Goal: Task Accomplishment & Management: Manage account settings

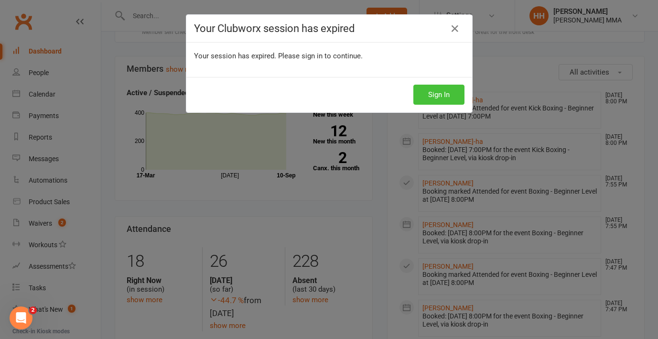
click at [428, 97] on button "Sign In" at bounding box center [438, 95] width 51 height 20
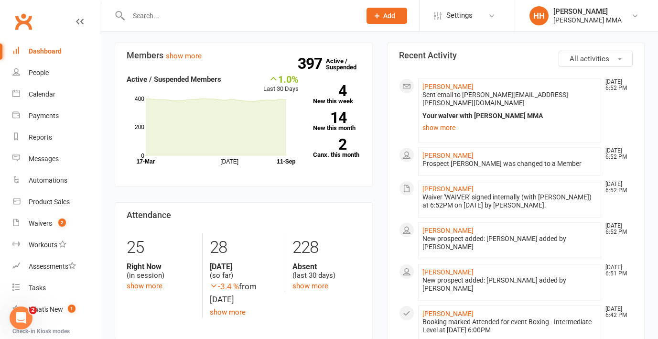
scroll to position [282, 0]
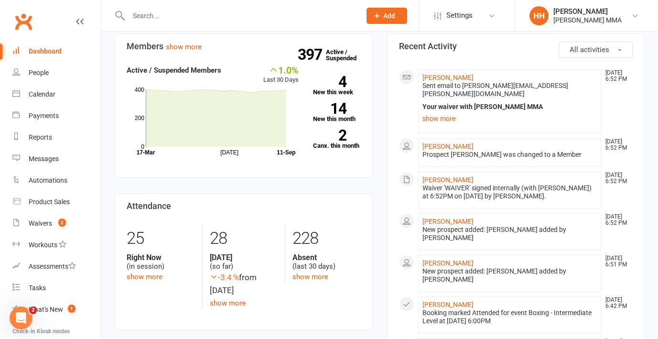
click at [69, 54] on link "Dashboard" at bounding box center [56, 52] width 88 height 22
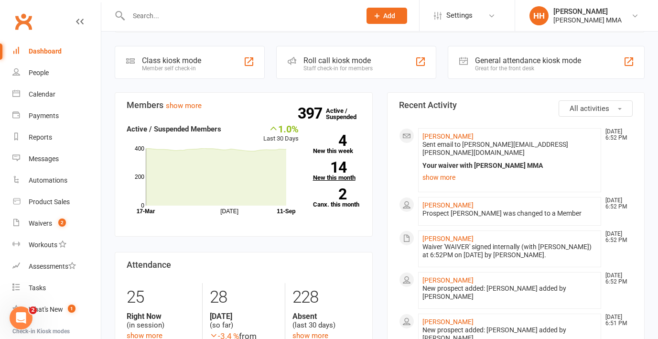
scroll to position [222, 0]
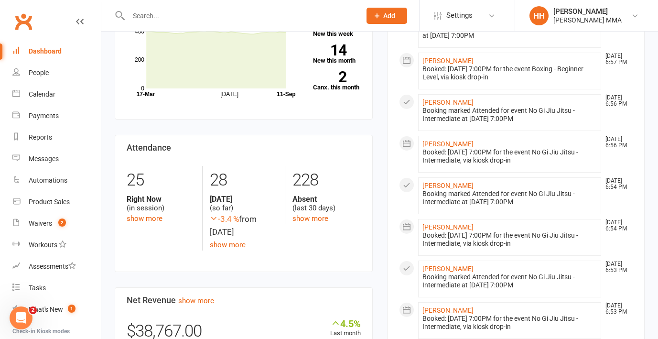
click at [148, 21] on input "text" at bounding box center [240, 15] width 228 height 13
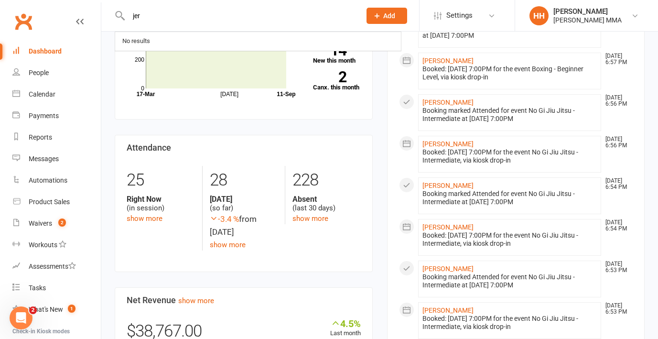
type input "jere"
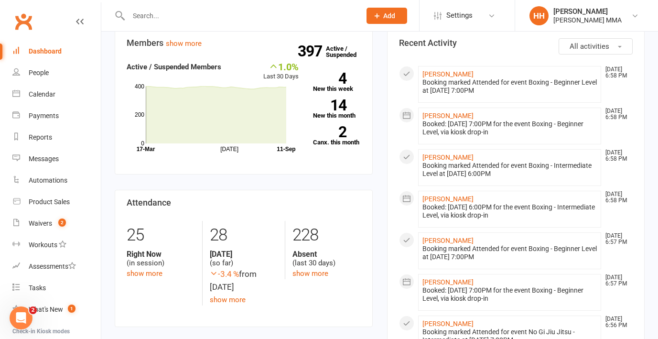
scroll to position [287, 0]
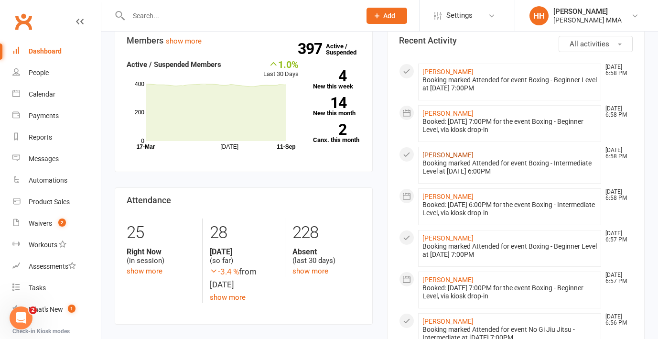
click at [457, 156] on link "[PERSON_NAME]" at bounding box center [448, 155] width 51 height 8
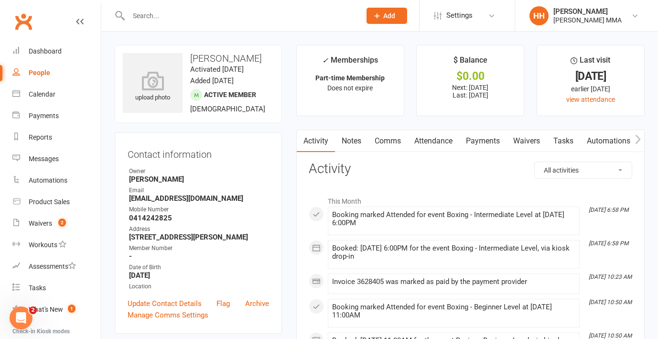
click at [484, 142] on link "Payments" at bounding box center [482, 141] width 47 height 22
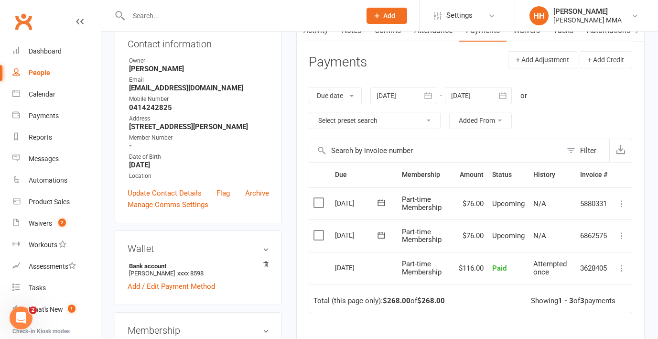
scroll to position [124, 0]
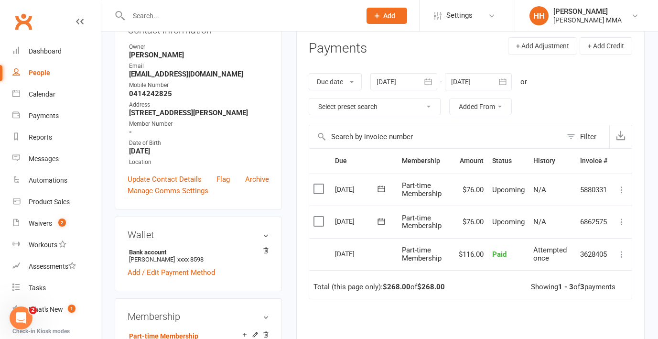
click at [621, 227] on button at bounding box center [621, 221] width 11 height 11
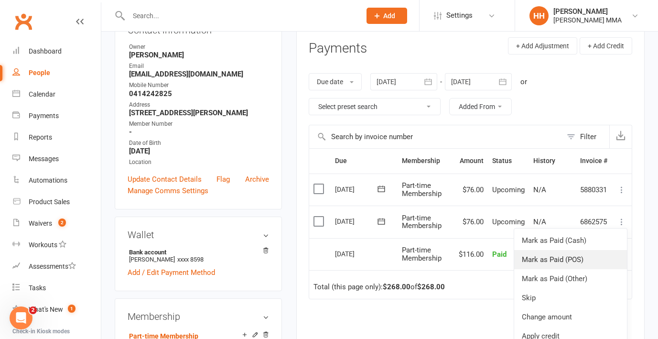
scroll to position [3, 0]
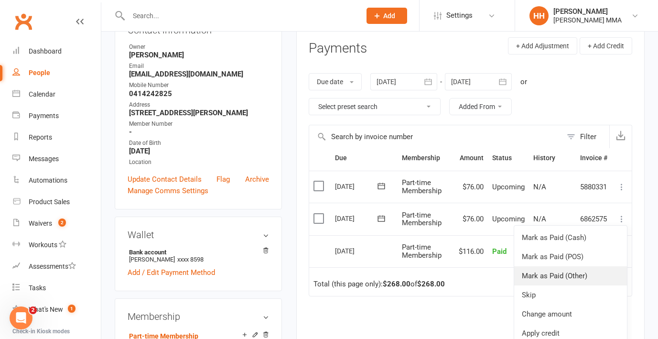
click at [586, 271] on link "Mark as Paid (Other)" at bounding box center [570, 275] width 113 height 19
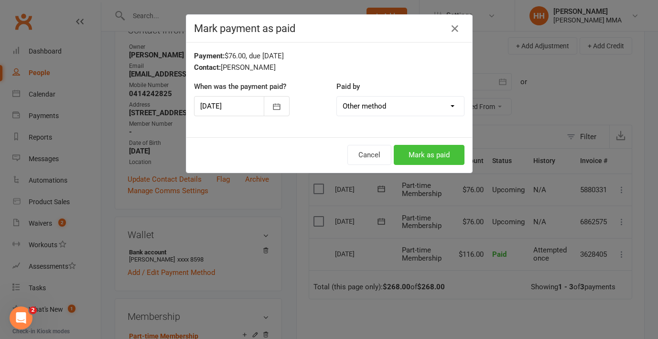
click at [435, 160] on button "Mark as paid" at bounding box center [429, 155] width 71 height 20
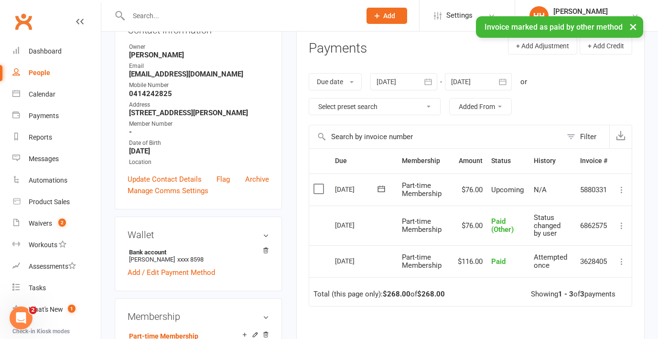
click at [622, 192] on icon at bounding box center [622, 190] width 10 height 10
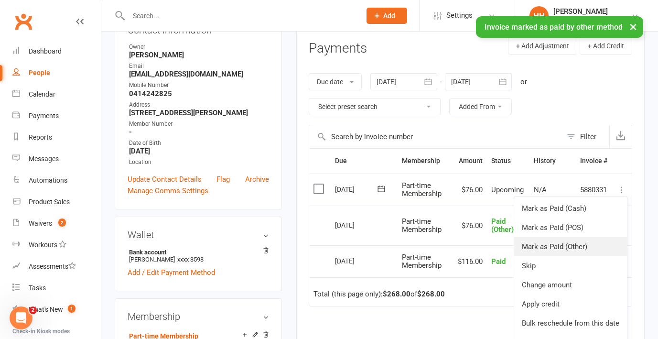
click at [588, 246] on link "Mark as Paid (Other)" at bounding box center [570, 246] width 113 height 19
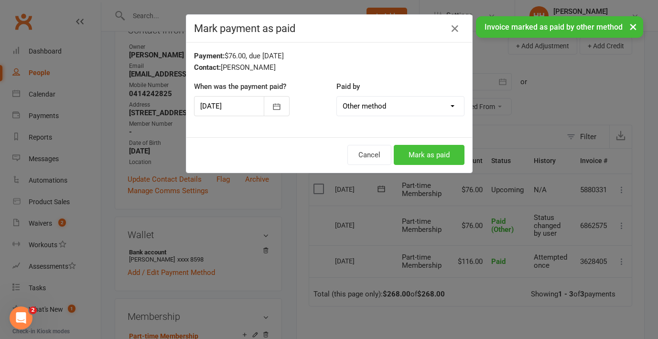
click at [446, 154] on button "Mark as paid" at bounding box center [429, 155] width 71 height 20
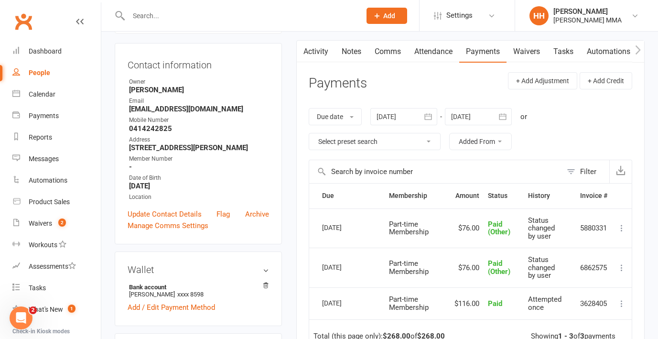
scroll to position [141, 0]
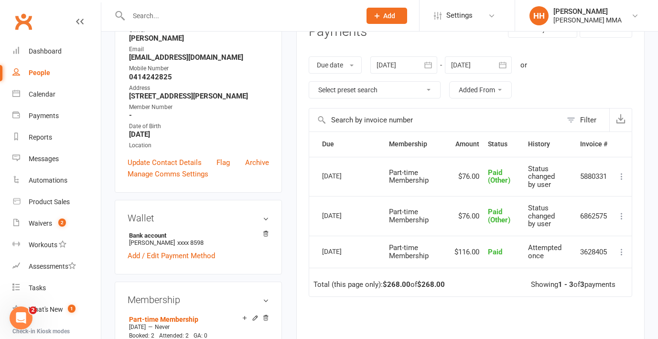
click at [508, 65] on icon "button" at bounding box center [503, 65] width 10 height 10
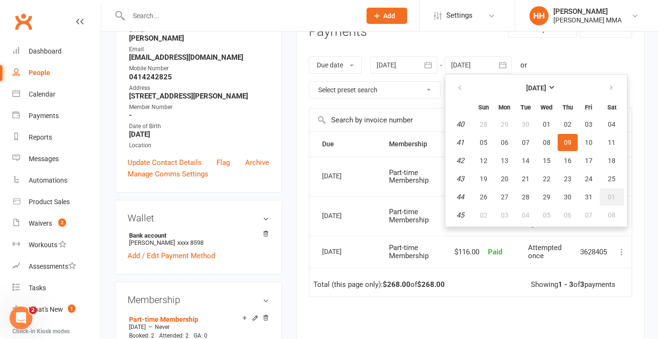
click at [610, 202] on button "01" at bounding box center [612, 196] width 24 height 17
type input "[DATE]"
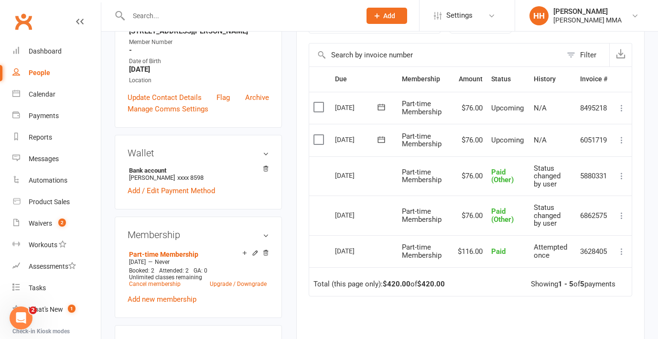
scroll to position [205, 0]
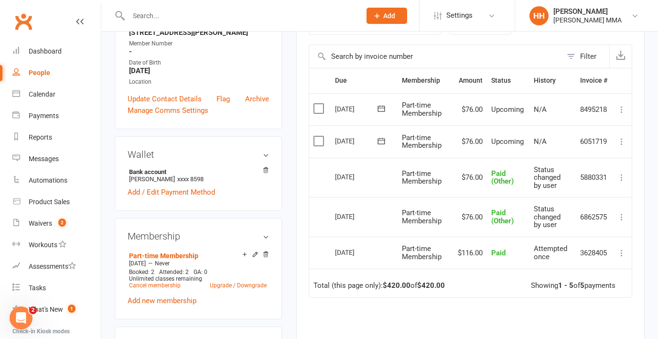
click at [529, 301] on div "Due Contact Membership Amount Status History Invoice # Select this [DATE] [PERS…" at bounding box center [471, 244] width 324 height 353
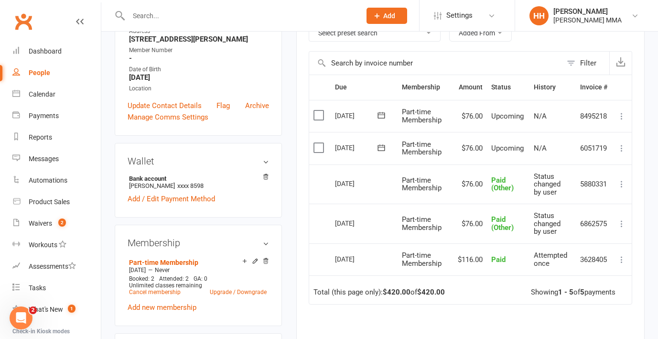
click at [517, 326] on div "Due Contact Membership Amount Status History Invoice # Select this [DATE] [PERS…" at bounding box center [471, 251] width 324 height 353
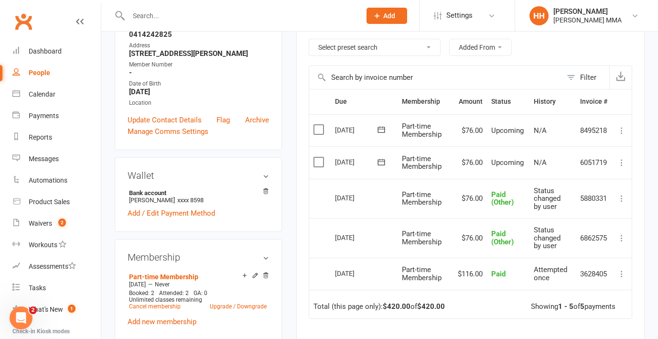
click at [517, 326] on div "Due Contact Membership Amount Status History Invoice # Select this [DATE] [PERS…" at bounding box center [471, 265] width 324 height 353
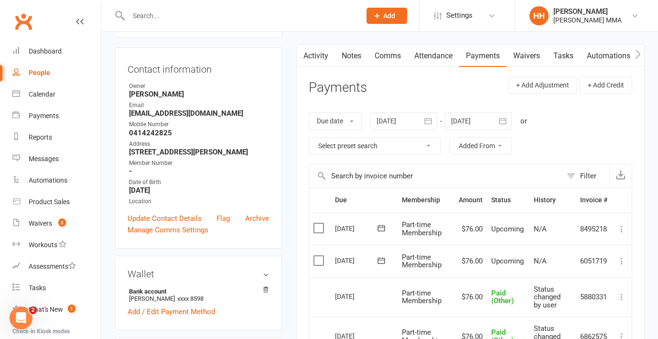
scroll to position [85, 0]
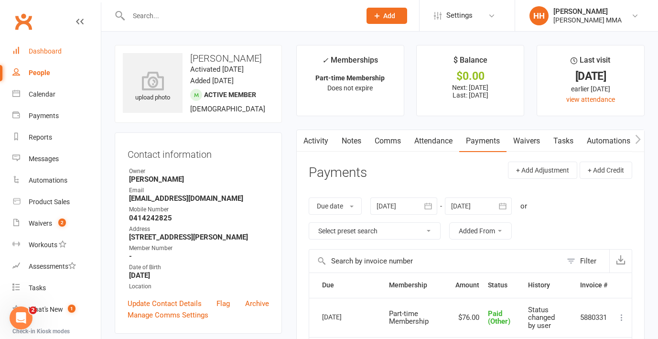
click at [44, 45] on link "Dashboard" at bounding box center [56, 52] width 88 height 22
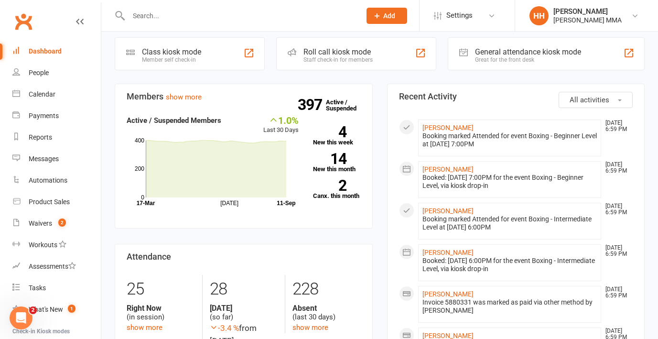
scroll to position [212, 0]
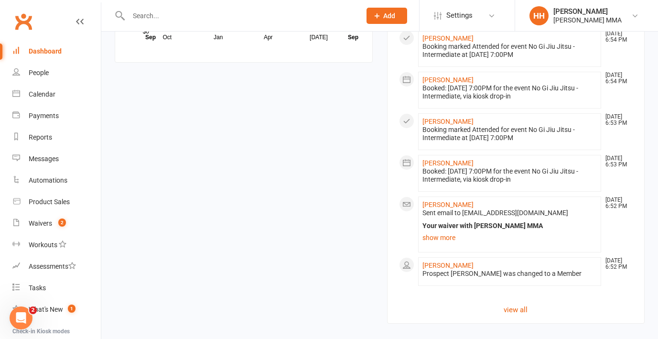
scroll to position [847, 0]
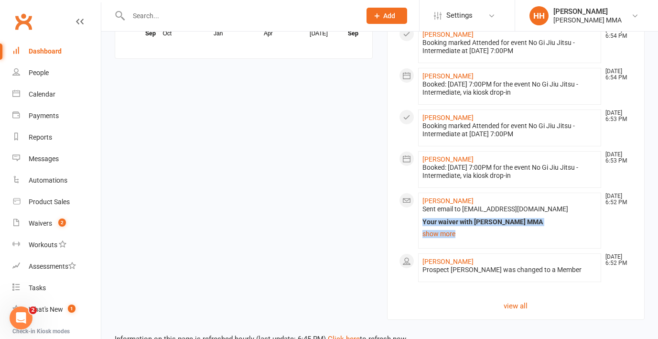
drag, startPoint x: 311, startPoint y: 220, endPoint x: 310, endPoint y: 272, distance: 52.1
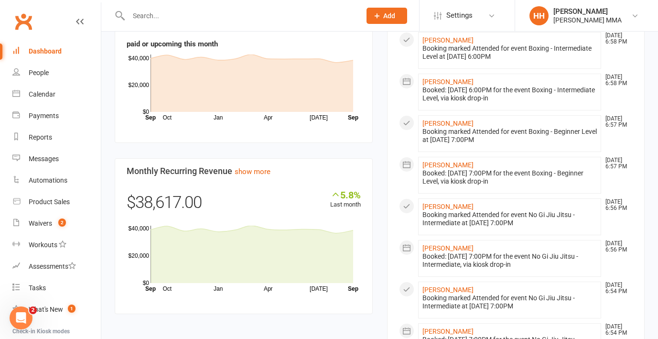
scroll to position [540, 0]
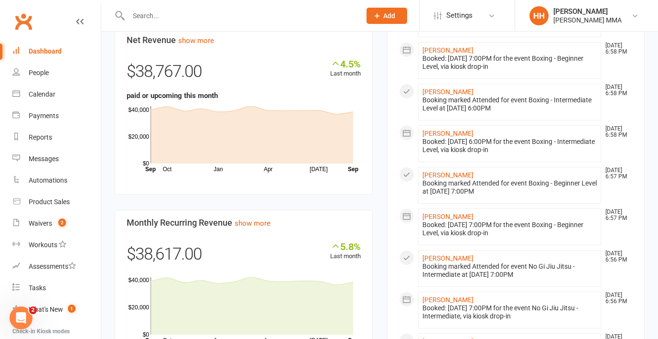
click at [377, 182] on div "Members show more 1.0% Last 30 Days Active / Suspended Members Jul Month 17-Mar…" at bounding box center [244, 47] width 272 height 665
